Goal: Information Seeking & Learning: Compare options

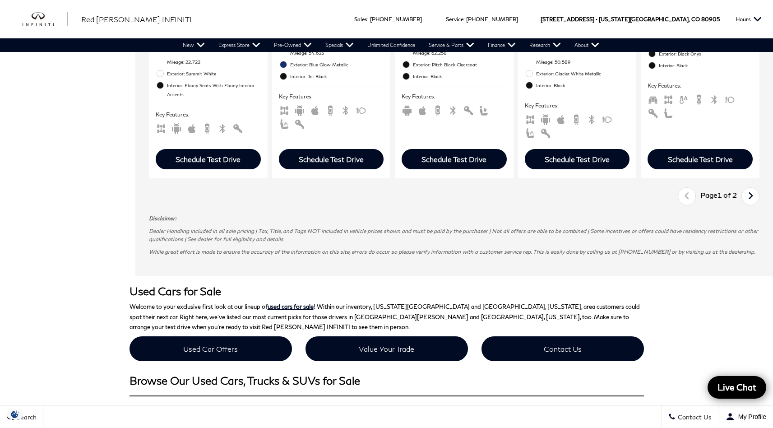
scroll to position [1214, 0]
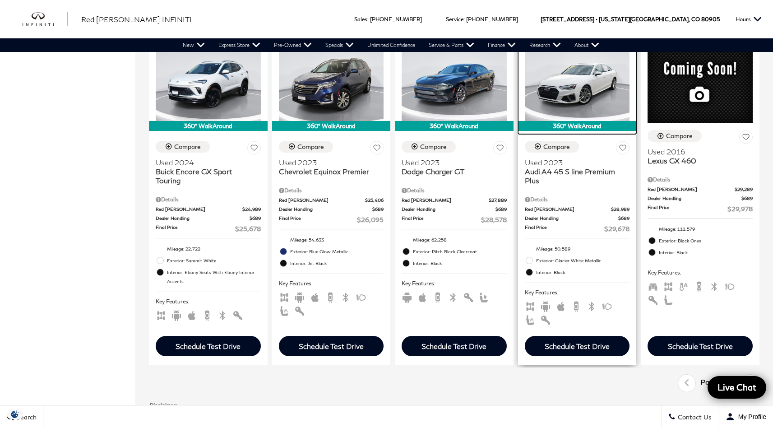
click at [581, 118] on img at bounding box center [577, 81] width 105 height 79
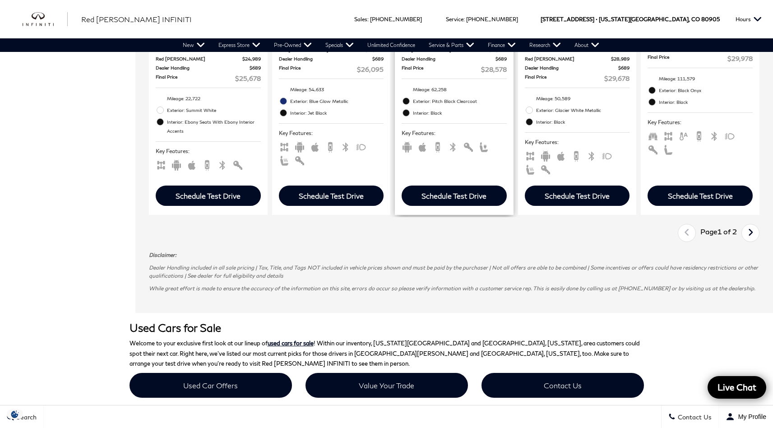
scroll to position [1189, 0]
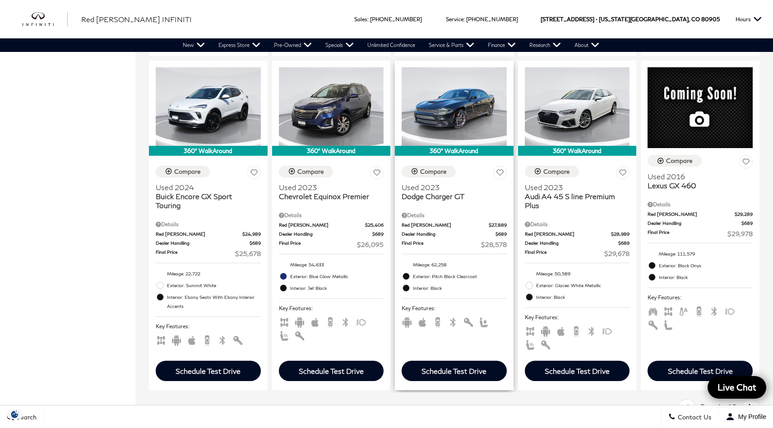
click at [440, 201] on span "Dodge Charger GT" at bounding box center [451, 196] width 98 height 9
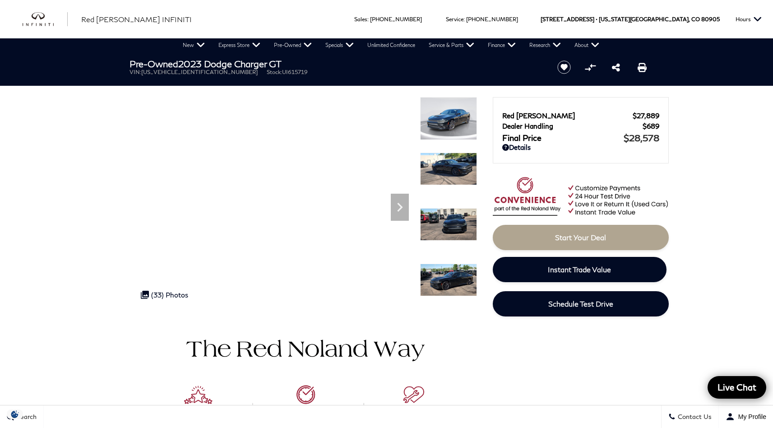
click at [253, 73] on ul "VIN: [US_VEHICLE_IDENTIFICATION_NUMBER] Stock: UI615719" at bounding box center [336, 72] width 413 height 7
drag, startPoint x: 253, startPoint y: 74, endPoint x: 212, endPoint y: 74, distance: 41.5
click at [267, 74] on li "Stock: UI615719" at bounding box center [287, 72] width 41 height 7
copy li "Stock: UI615719"
drag, startPoint x: 184, startPoint y: 64, endPoint x: 307, endPoint y: 64, distance: 123.2
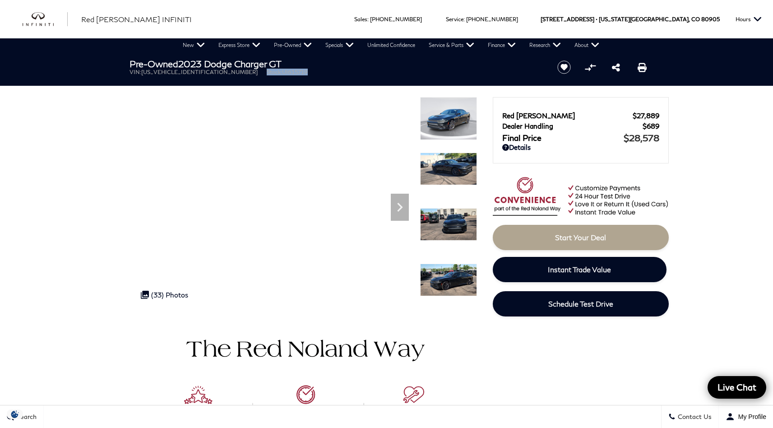
click at [307, 64] on h1 "Pre-Owned 2023 Dodge Charger GT" at bounding box center [336, 64] width 413 height 10
copy h1 "2023 Dodge Charger GT"
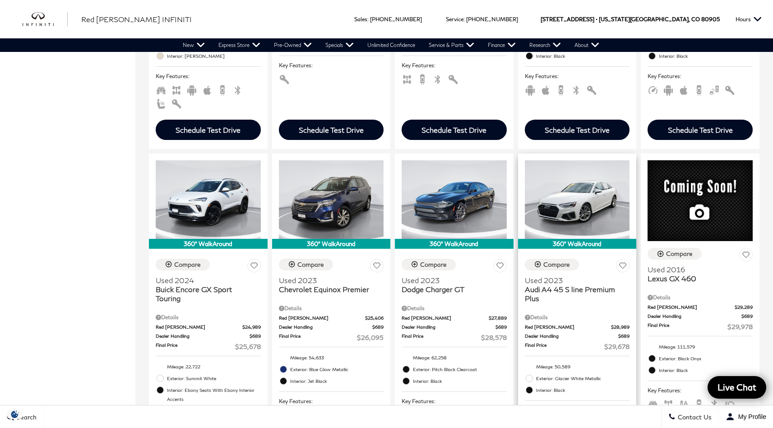
scroll to position [1171, 0]
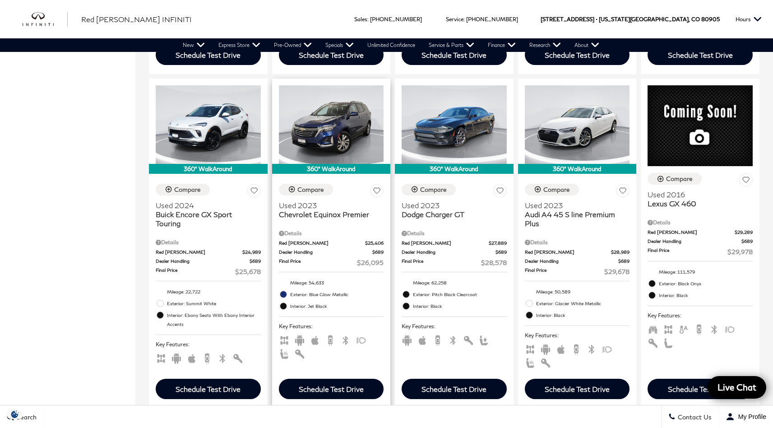
click at [324, 219] on span "Chevrolet Equinox Premier" at bounding box center [328, 214] width 98 height 9
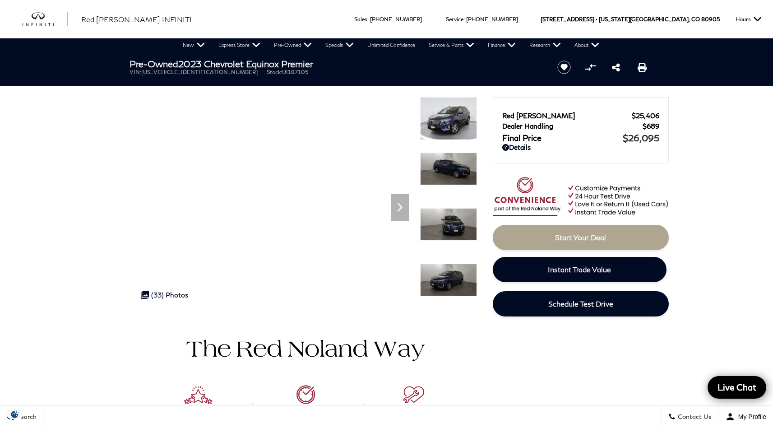
drag, startPoint x: 185, startPoint y: 62, endPoint x: 331, endPoint y: 61, distance: 145.8
click at [331, 61] on h1 "Pre-Owned 2023 Chevrolet Equinox Premier" at bounding box center [336, 64] width 413 height 10
copy h1 "2023 Chevrolet Equinox Premier"
drag, startPoint x: 212, startPoint y: 72, endPoint x: 264, endPoint y: 70, distance: 51.9
click at [264, 70] on ul "VIN: 3GNAXXEGXPL187105 Stock: UI187105" at bounding box center [336, 72] width 413 height 7
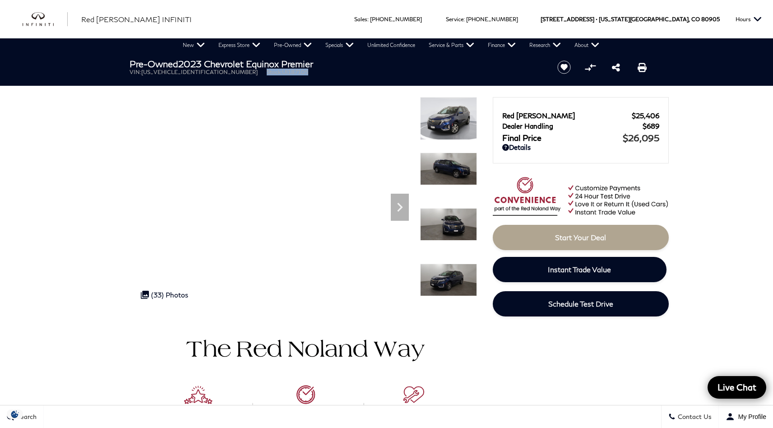
copy li "Stock: UI187105"
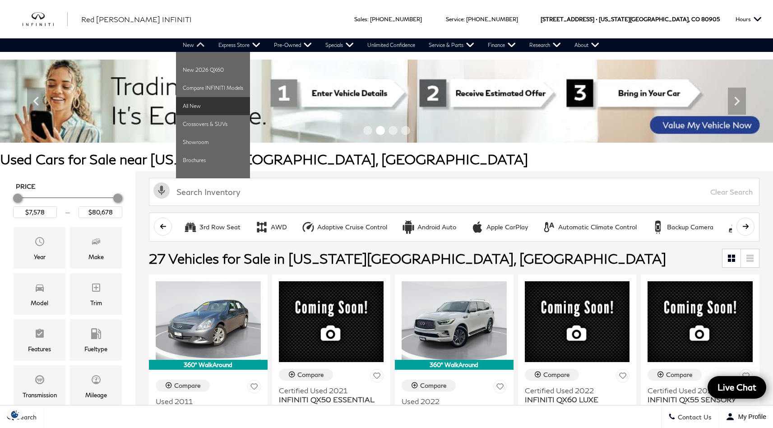
click at [191, 108] on link "All New" at bounding box center [213, 106] width 74 height 18
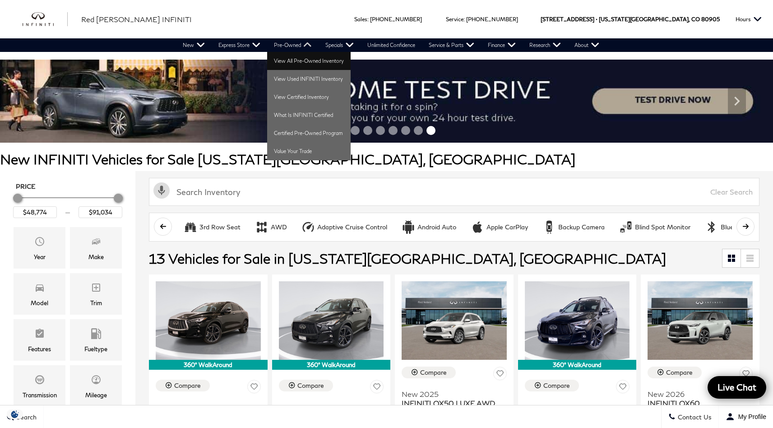
click at [290, 63] on link "View All Pre-Owned Inventory" at bounding box center [309, 61] width 84 height 18
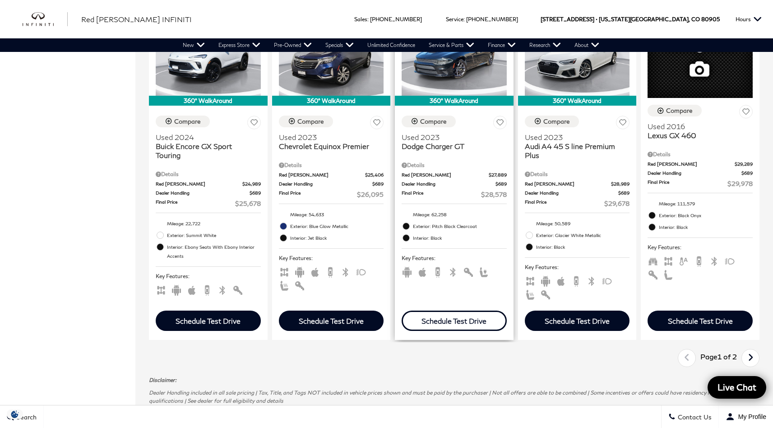
scroll to position [1319, 0]
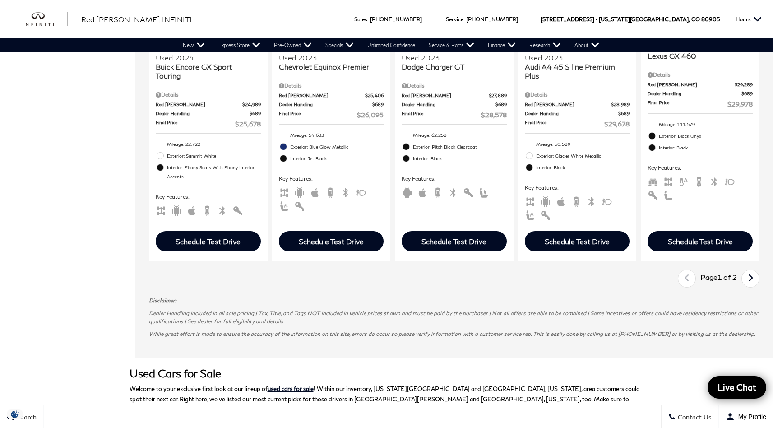
click at [754, 285] on icon "next page" at bounding box center [751, 278] width 6 height 14
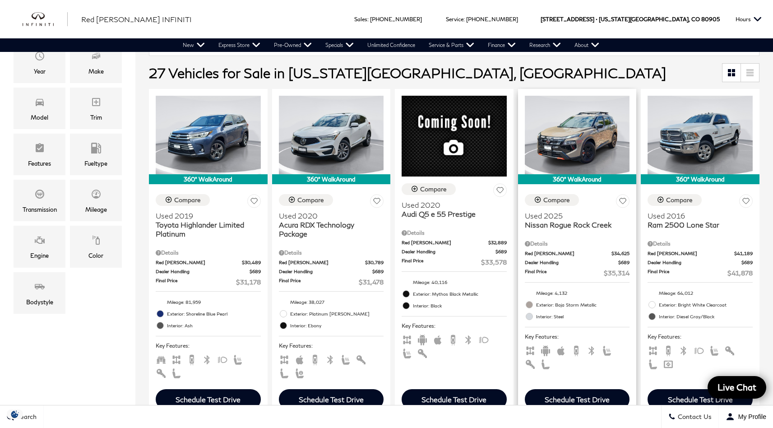
scroll to position [190, 0]
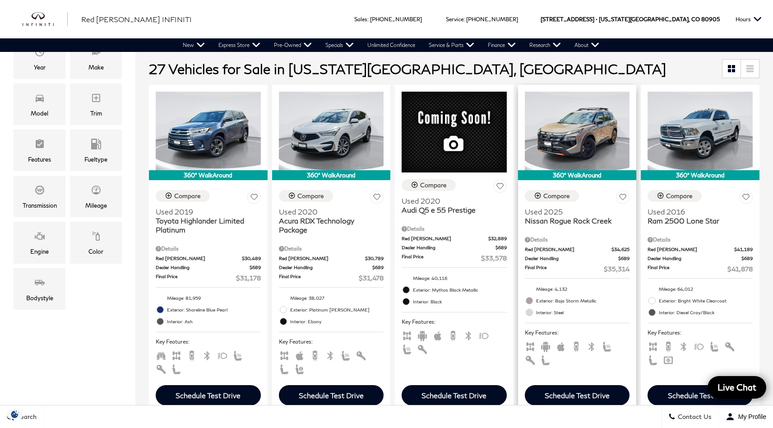
click at [566, 228] on div "Compare Used 2025 Nissan Rogue Rock Creek Details Red Noland Price $34,625 Deal…" at bounding box center [577, 278] width 119 height 190
click at [550, 212] on span "Used 2025" at bounding box center [574, 211] width 98 height 9
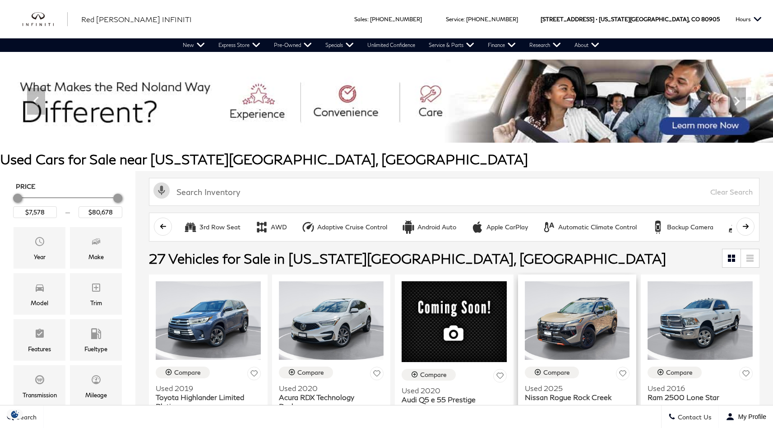
scroll to position [181, 0]
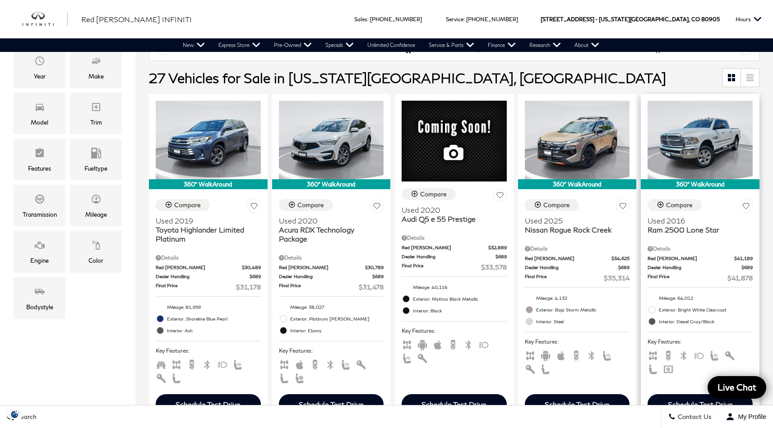
click at [683, 228] on span "Ram 2500 Lone Star" at bounding box center [697, 229] width 98 height 9
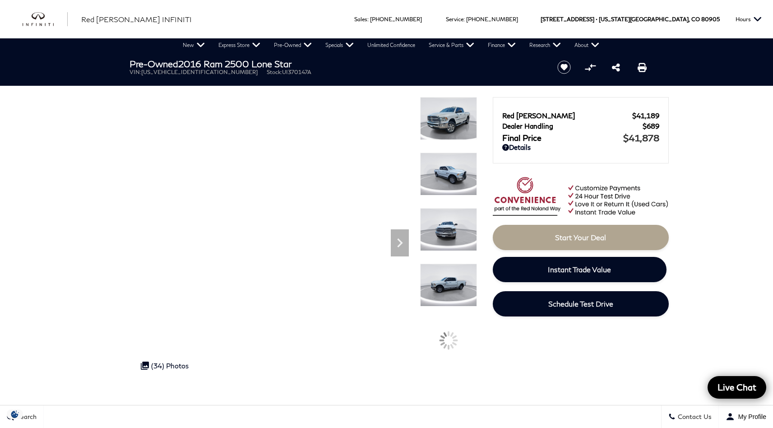
drag, startPoint x: 185, startPoint y: 64, endPoint x: 306, endPoint y: 63, distance: 121.4
click at [306, 63] on h1 "Pre-Owned 2016 Ram 2500 Lone Star" at bounding box center [336, 64] width 413 height 10
copy h1 "2016 Ram 2500 Lone Star"
drag, startPoint x: 213, startPoint y: 74, endPoint x: 277, endPoint y: 69, distance: 64.7
click at [262, 72] on ul "VIN: 3C6UR5DL6GG370147 Stock: UI370147A" at bounding box center [336, 72] width 413 height 7
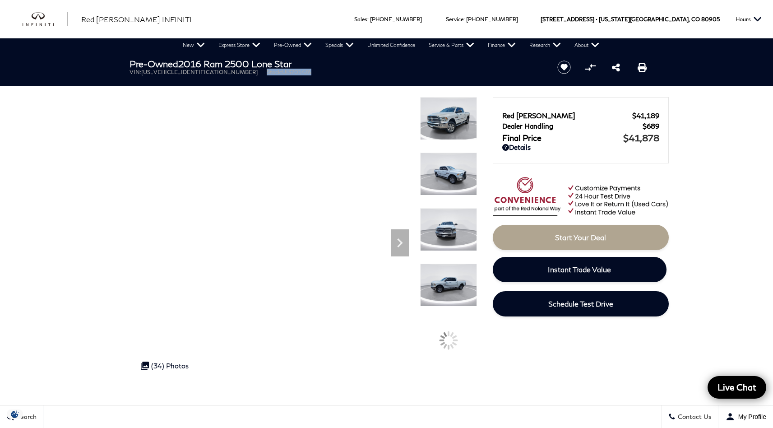
copy li "Stock: UI370147A"
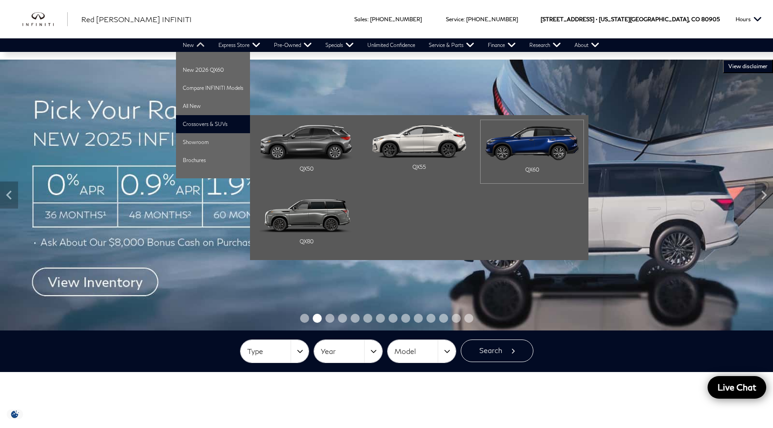
click at [541, 145] on img "Main Navigation" at bounding box center [532, 143] width 94 height 36
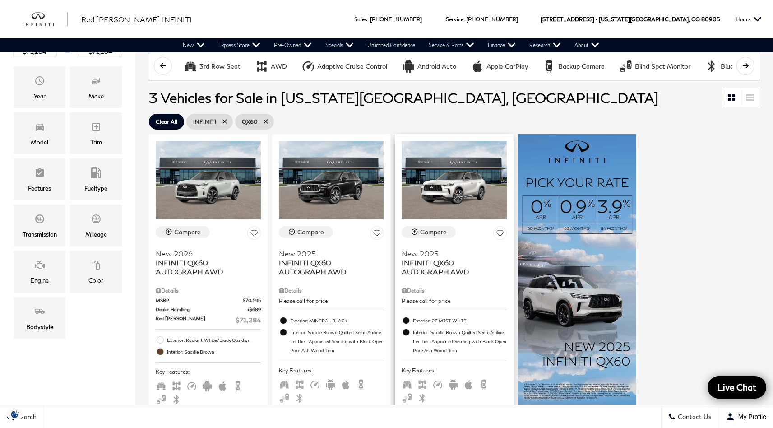
scroll to position [192, 0]
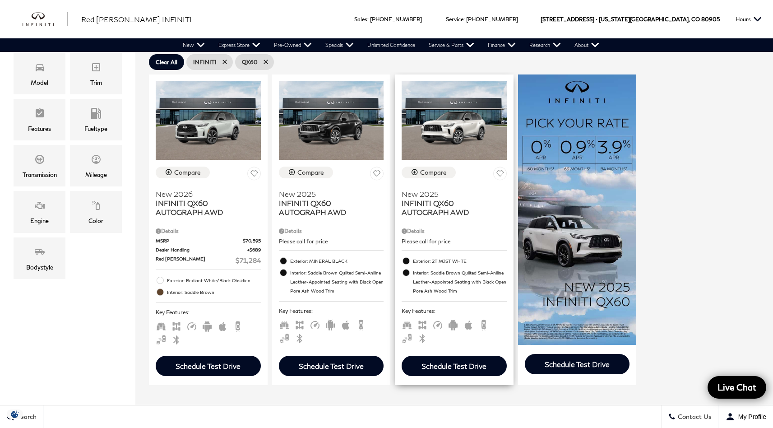
click at [433, 205] on span "INFINITI QX60 AUTOGRAPH AWD" at bounding box center [451, 208] width 98 height 18
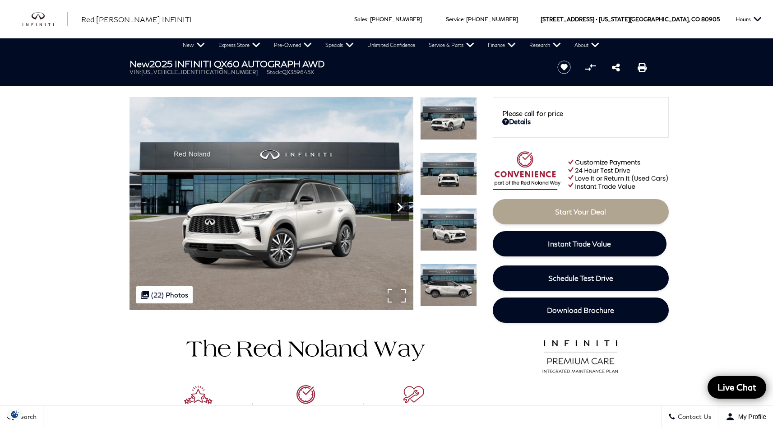
click at [404, 209] on icon "Next" at bounding box center [400, 207] width 18 height 18
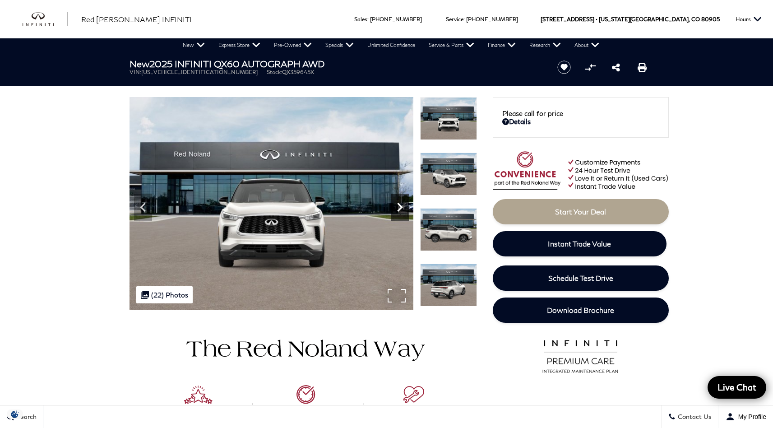
click at [402, 208] on icon "Next" at bounding box center [399, 207] width 5 height 9
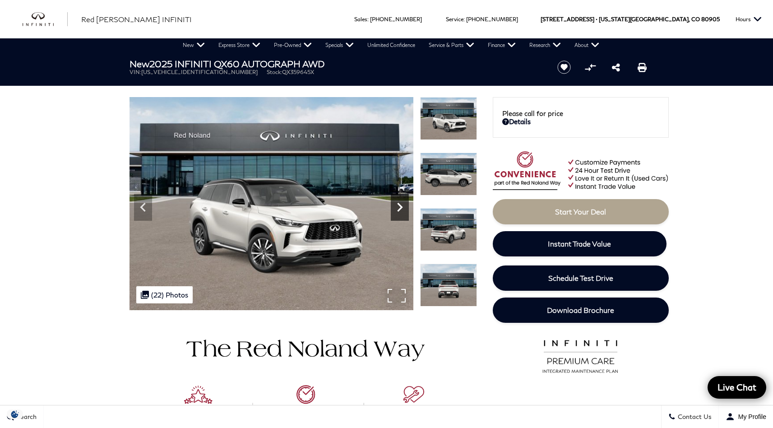
click at [402, 208] on icon "Next" at bounding box center [399, 207] width 5 height 9
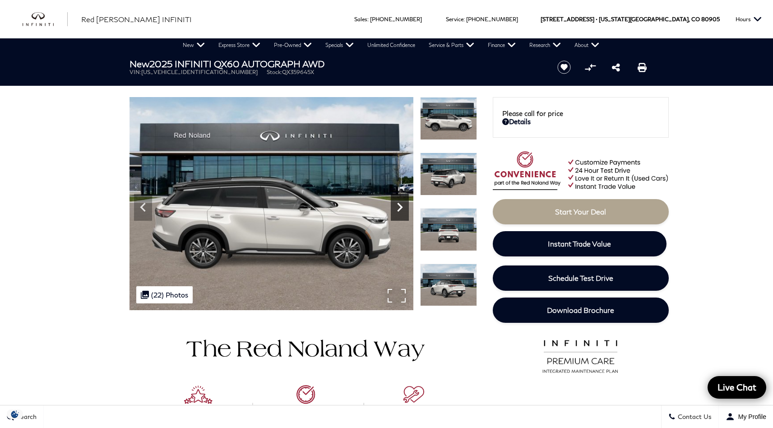
click at [401, 208] on icon "Next" at bounding box center [399, 207] width 5 height 9
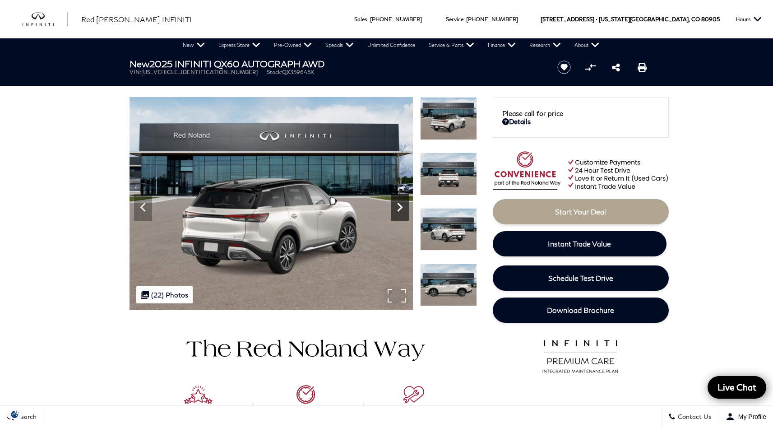
click at [401, 208] on icon "Next" at bounding box center [399, 207] width 5 height 9
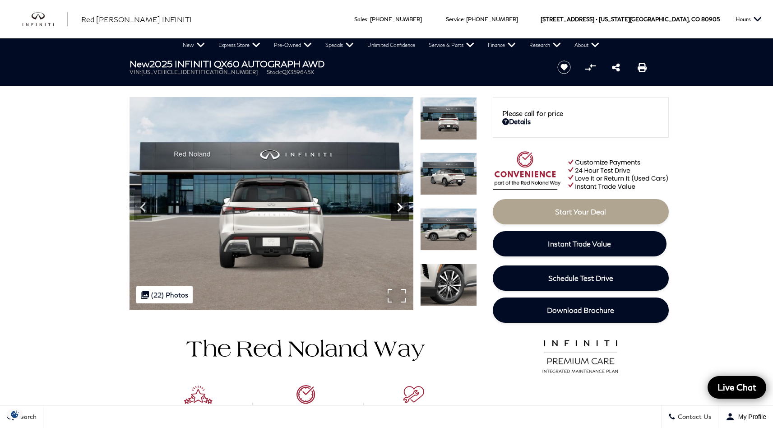
click at [400, 208] on icon "Next" at bounding box center [399, 207] width 5 height 9
